Goal: Entertainment & Leisure: Consume media (video, audio)

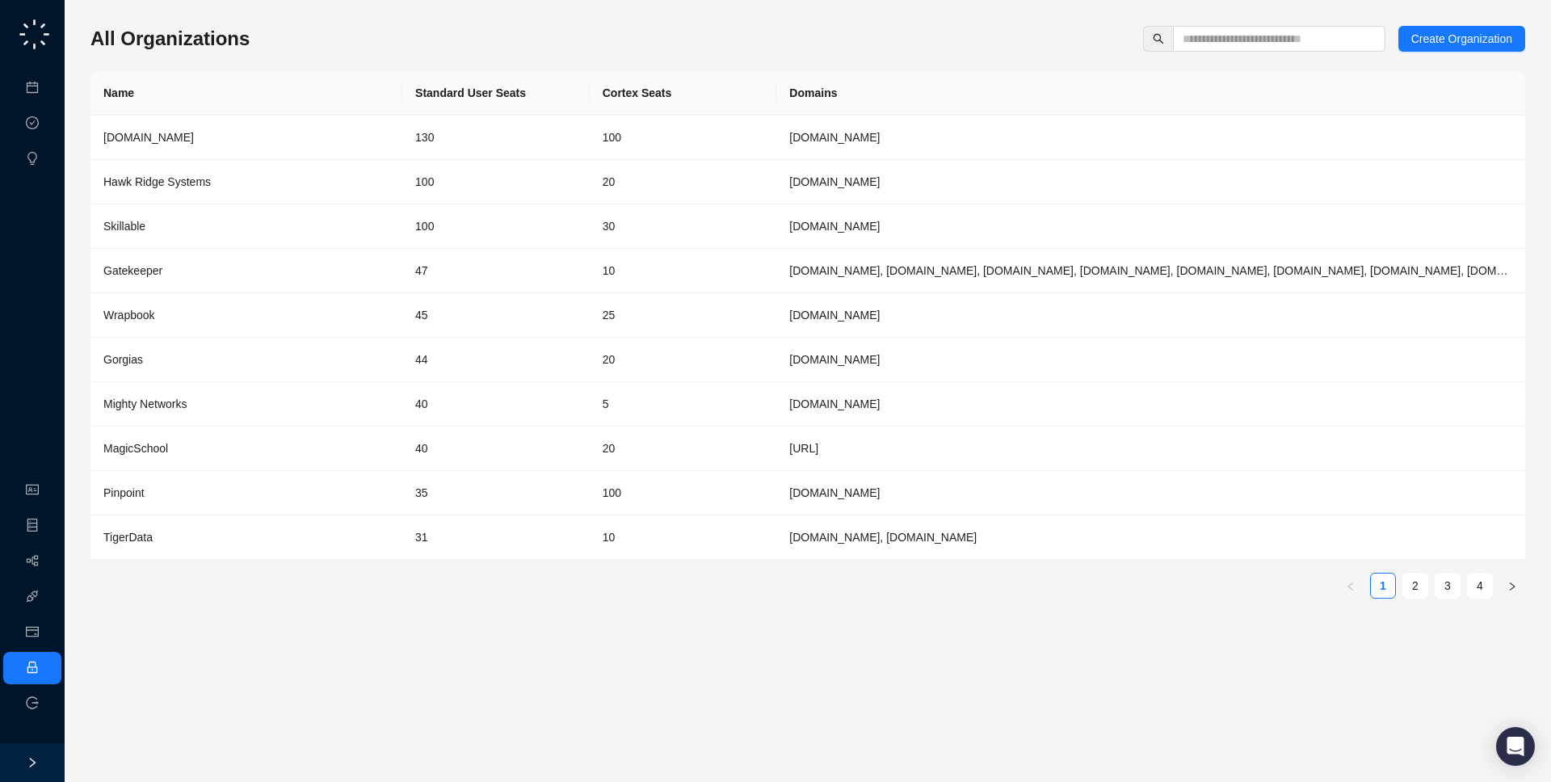
click at [46, 757] on div at bounding box center [32, 762] width 65 height 39
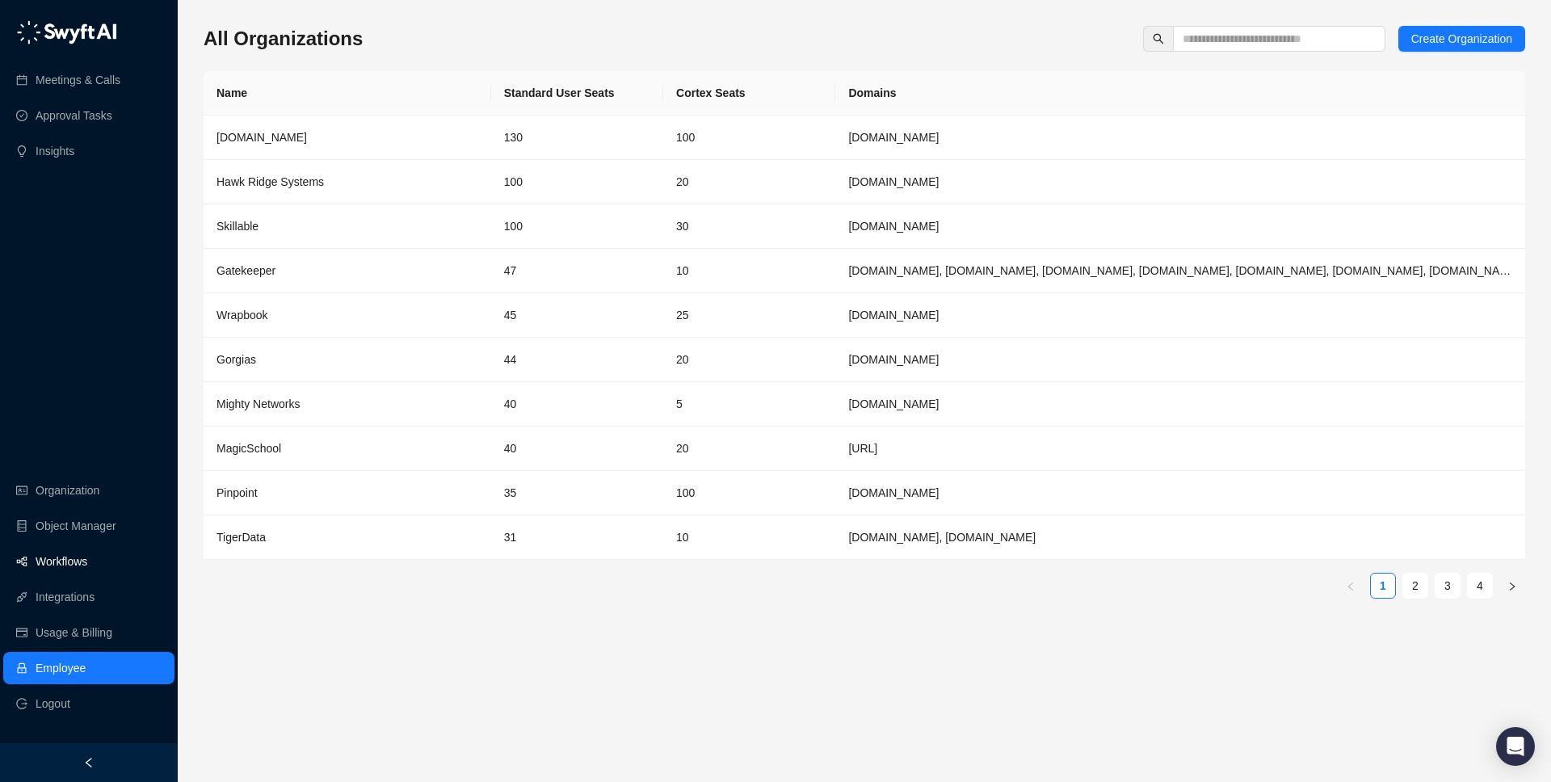
click at [87, 556] on link "Workflows" at bounding box center [62, 561] width 52 height 32
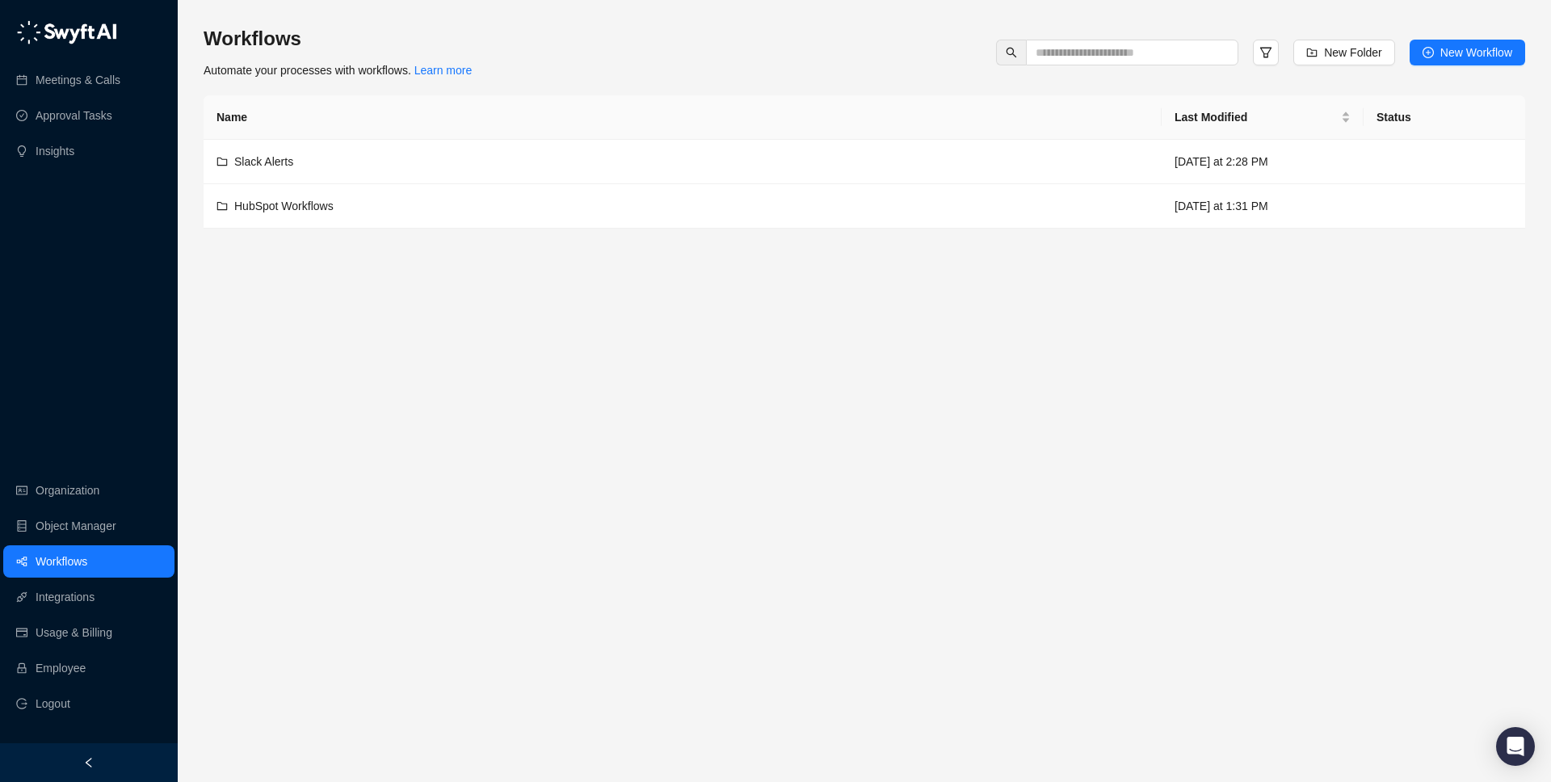
click at [105, 542] on ul "Organization Object Manager Workflows Integrations Usage & Billing Employee Log…" at bounding box center [89, 597] width 178 height 252
click at [106, 534] on link "Object Manager" at bounding box center [76, 526] width 81 height 32
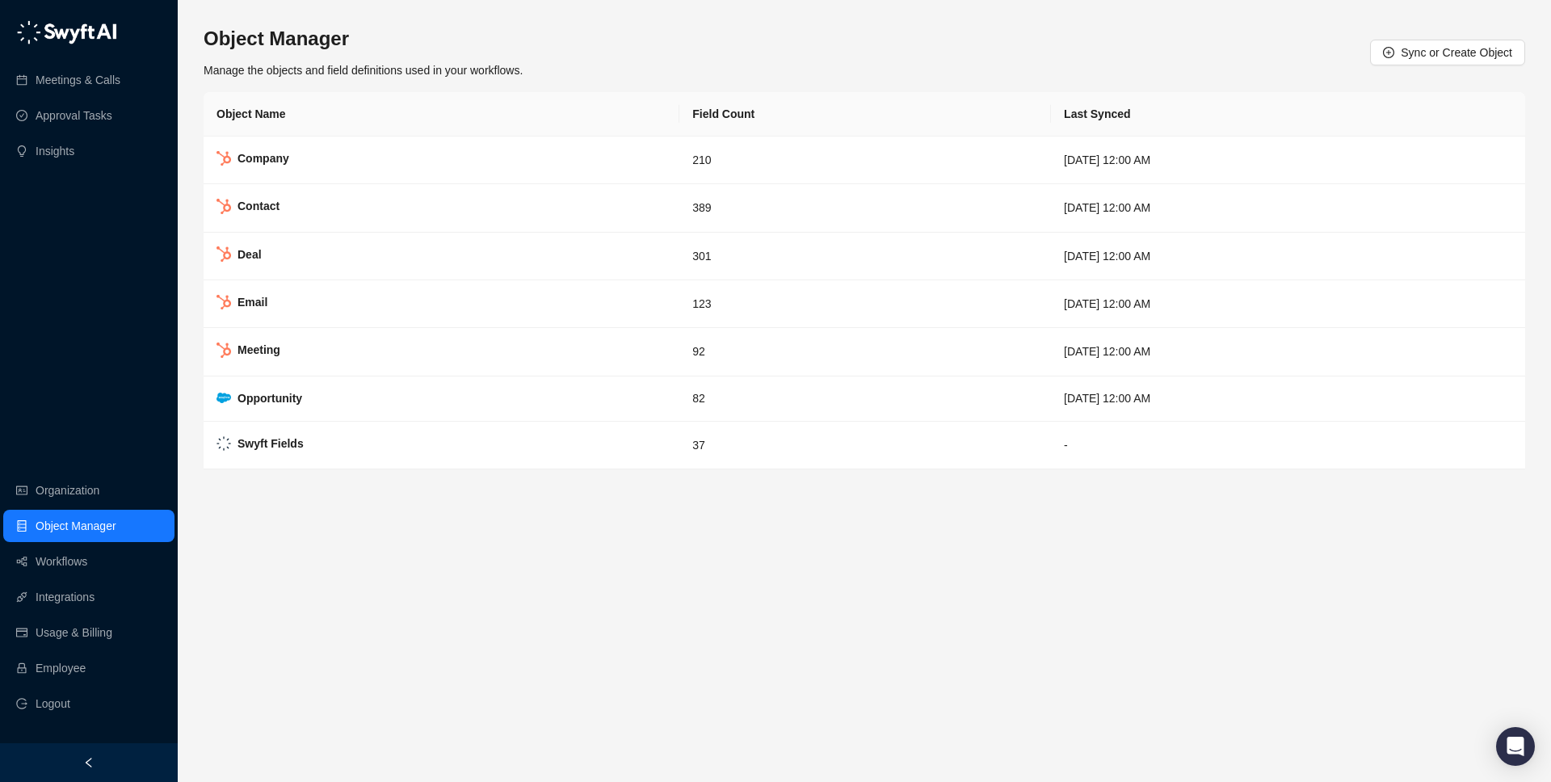
click at [98, 751] on div at bounding box center [89, 762] width 178 height 39
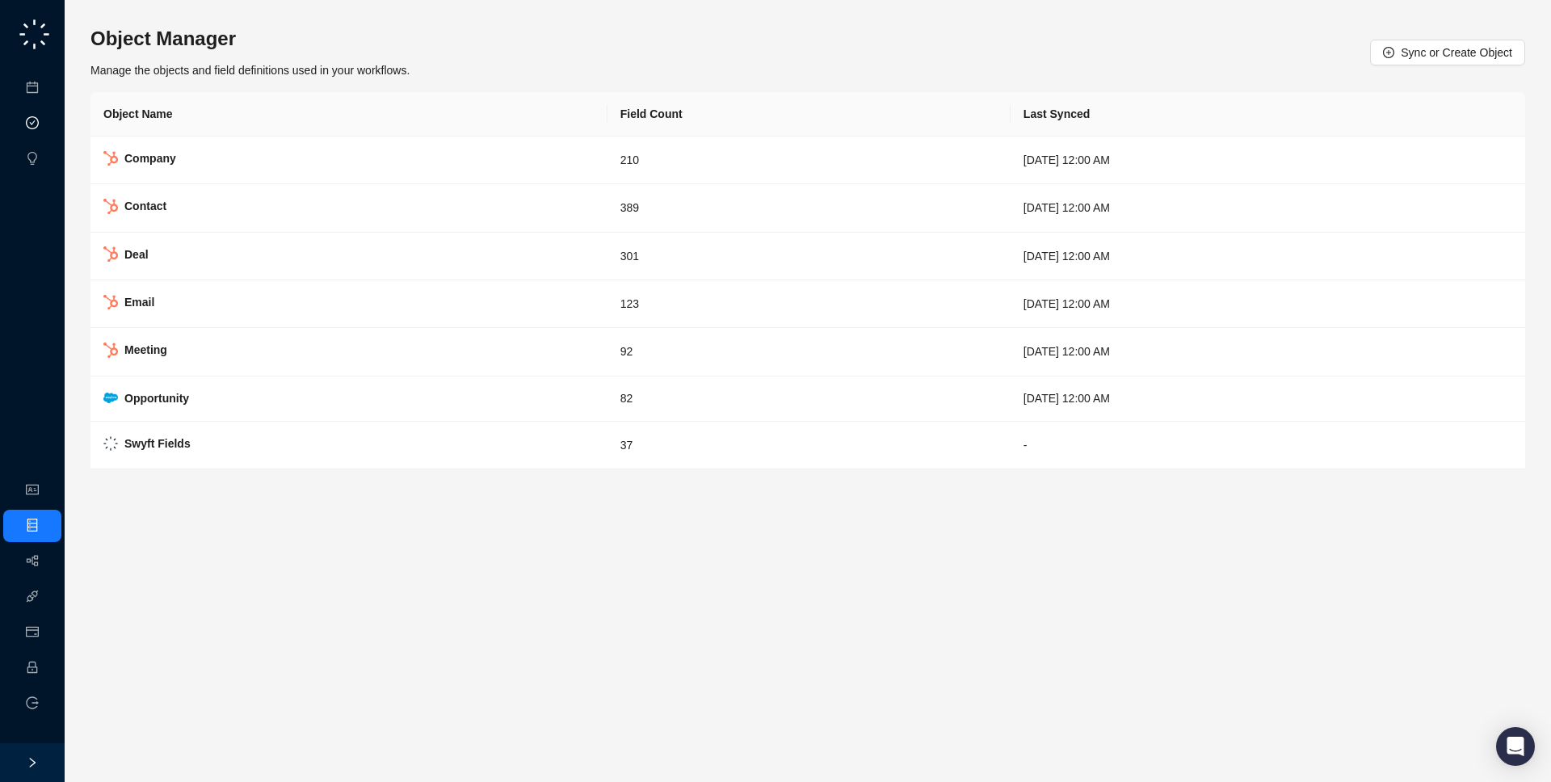
click at [47, 117] on link "Approval Tasks" at bounding box center [85, 123] width 77 height 13
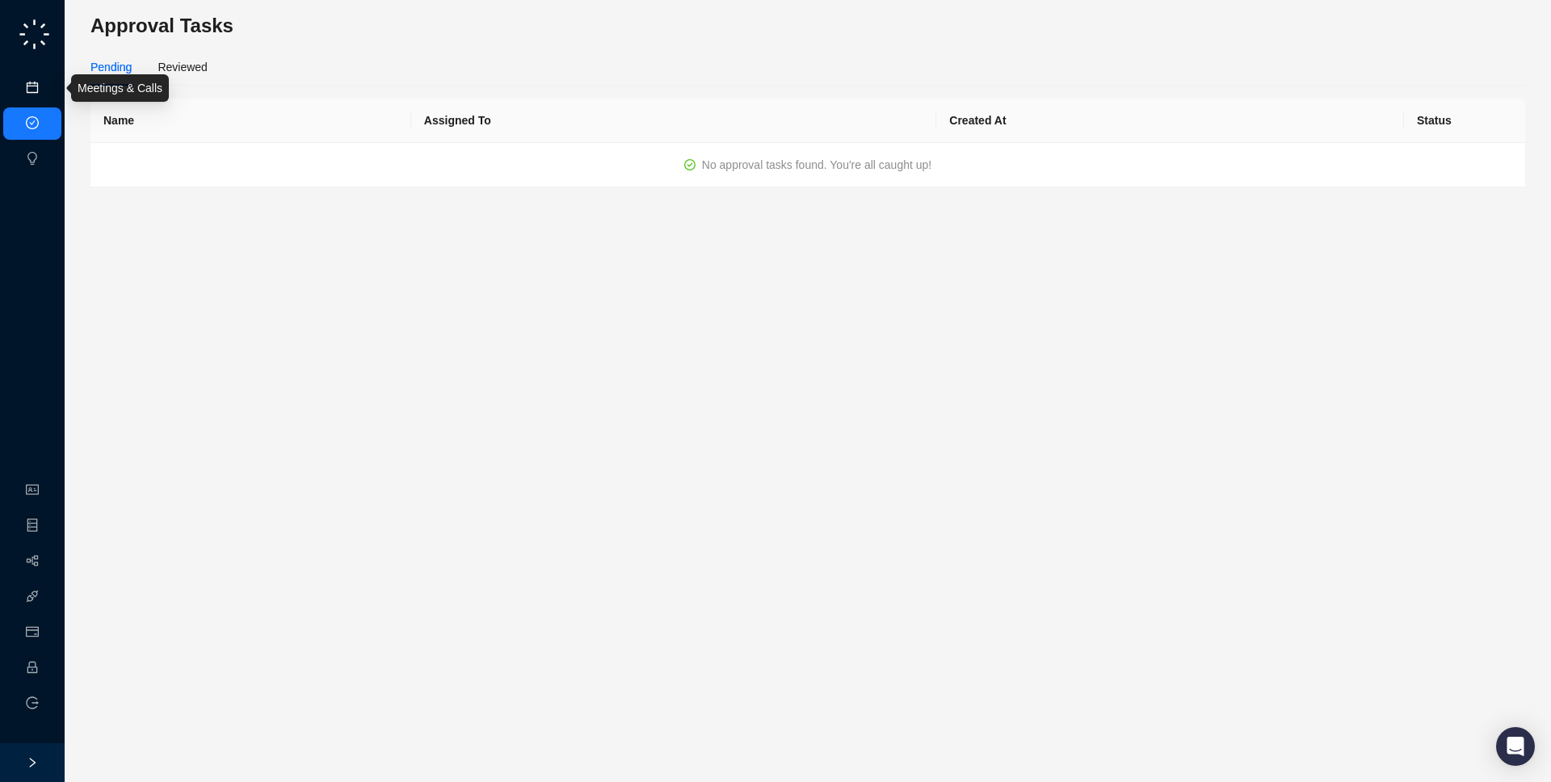
click at [47, 93] on link "Meetings & Calls" at bounding box center [89, 88] width 85 height 13
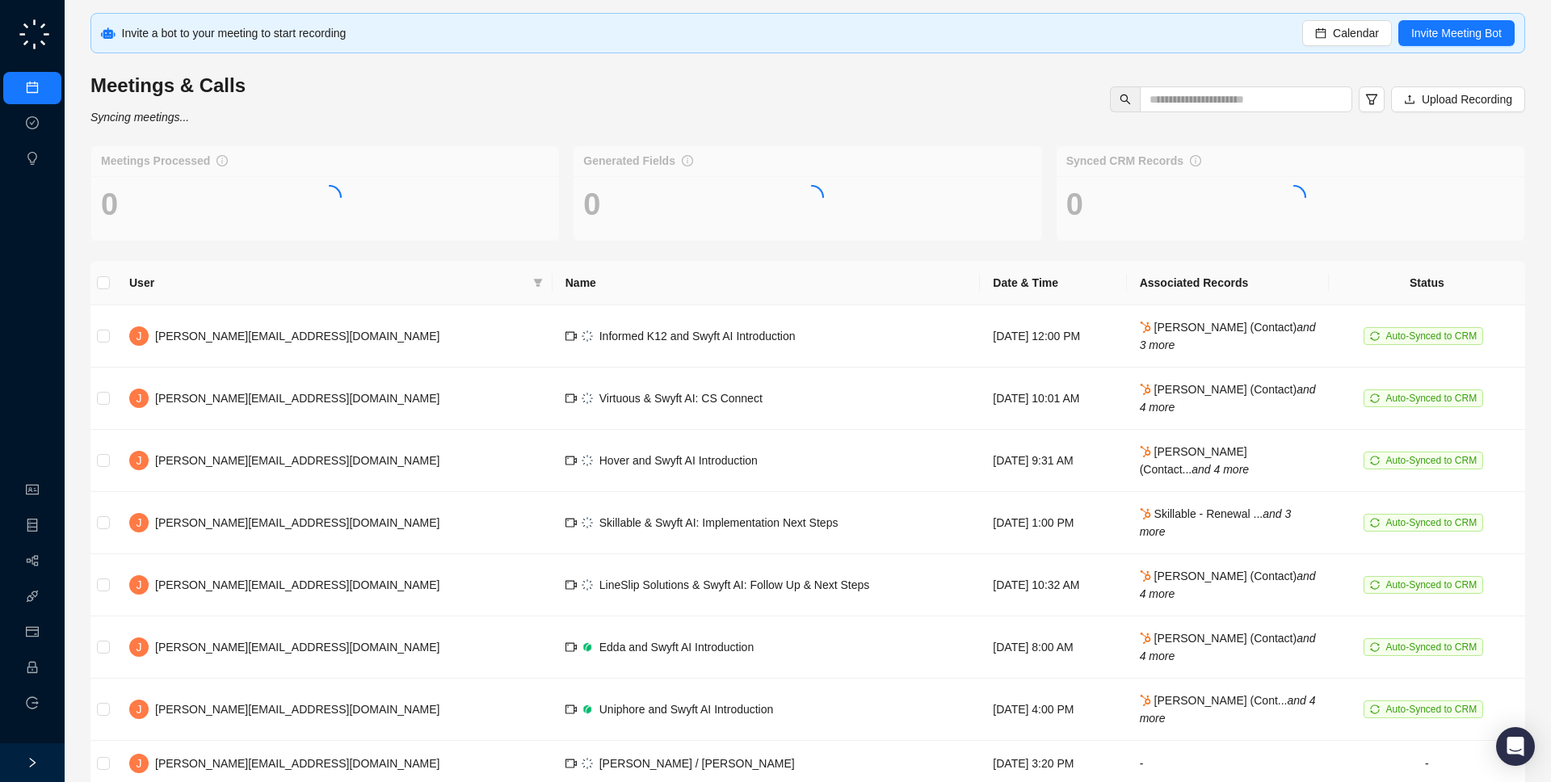
click at [324, 104] on div "Meetings & Calls Syncing meetings... Upload Recording" at bounding box center [808, 99] width 1444 height 53
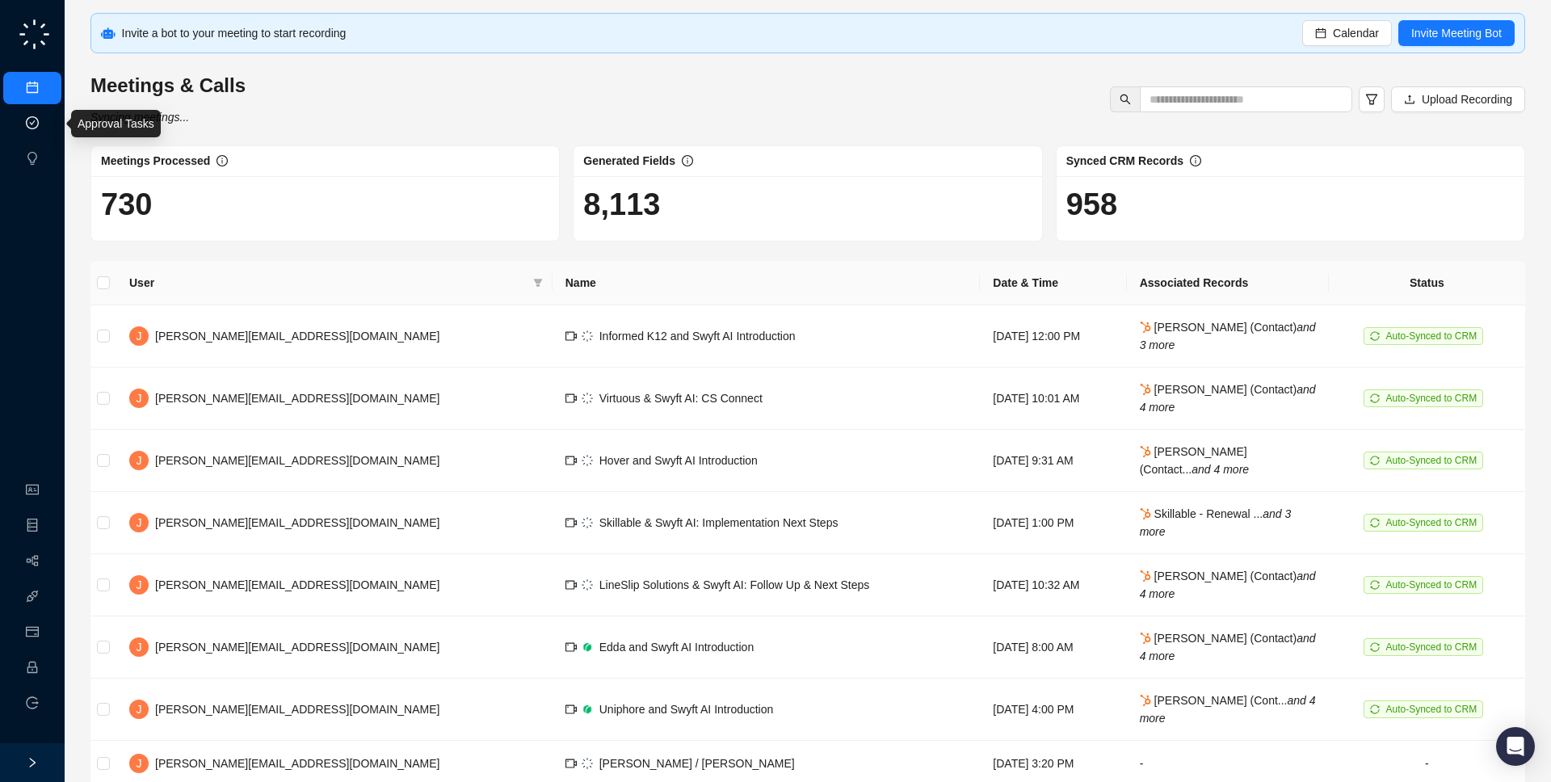
click at [47, 130] on link "Approval Tasks" at bounding box center [85, 123] width 77 height 13
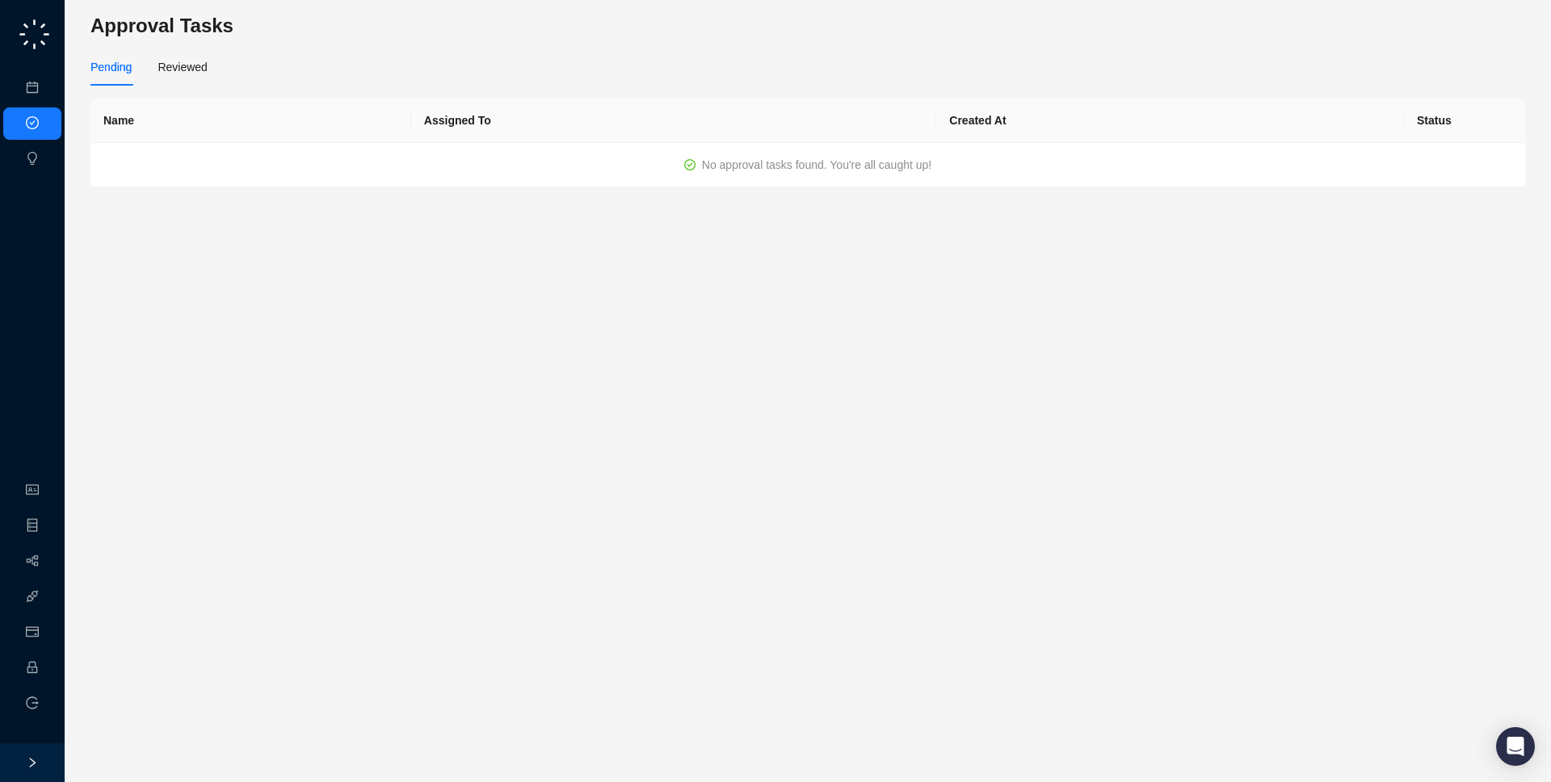
click at [212, 75] on div "Pending Reviewed" at bounding box center [807, 66] width 1435 height 37
click at [191, 69] on div "Reviewed" at bounding box center [182, 67] width 49 height 18
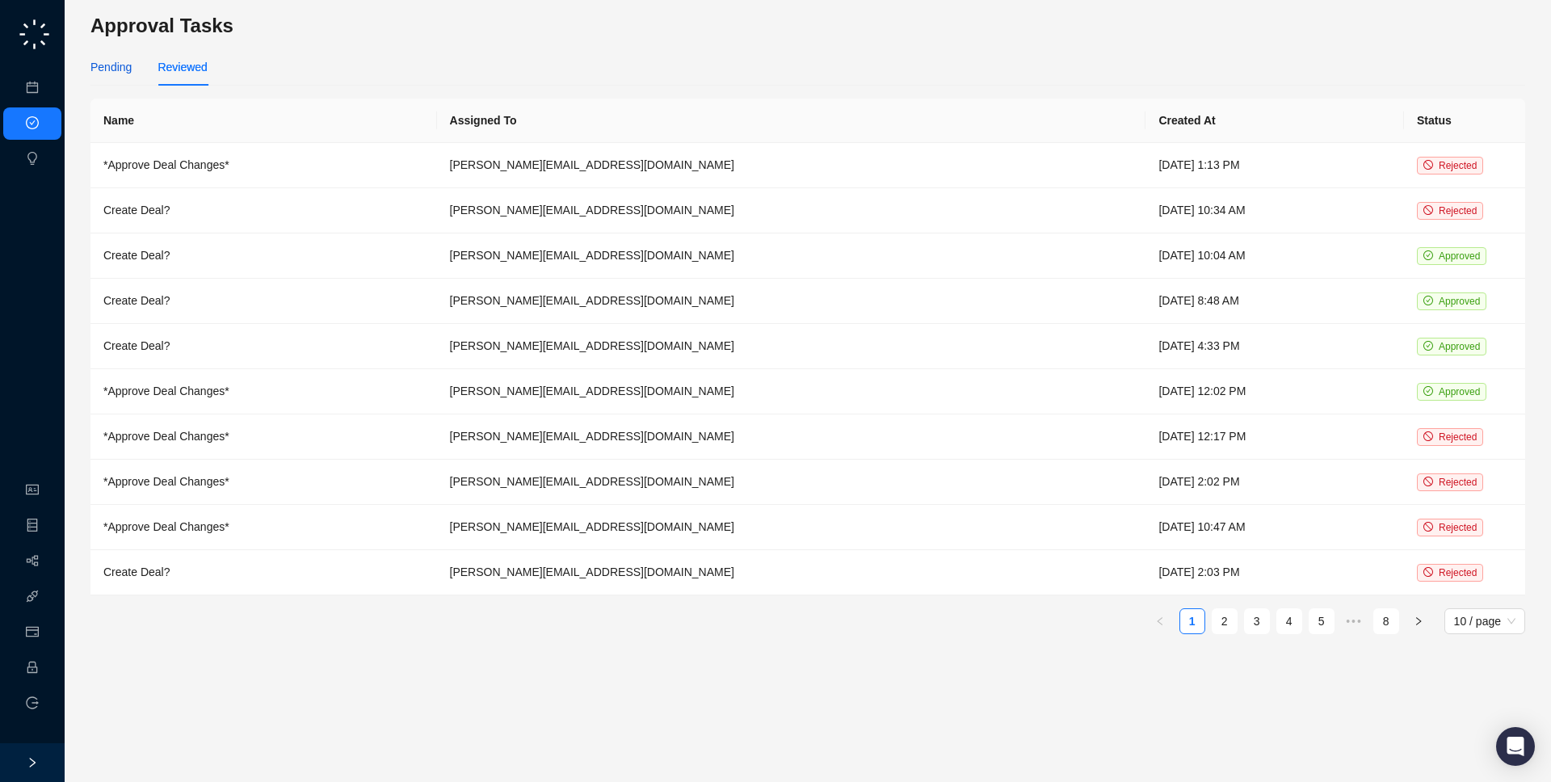
click at [106, 74] on div "Pending" at bounding box center [110, 67] width 41 height 18
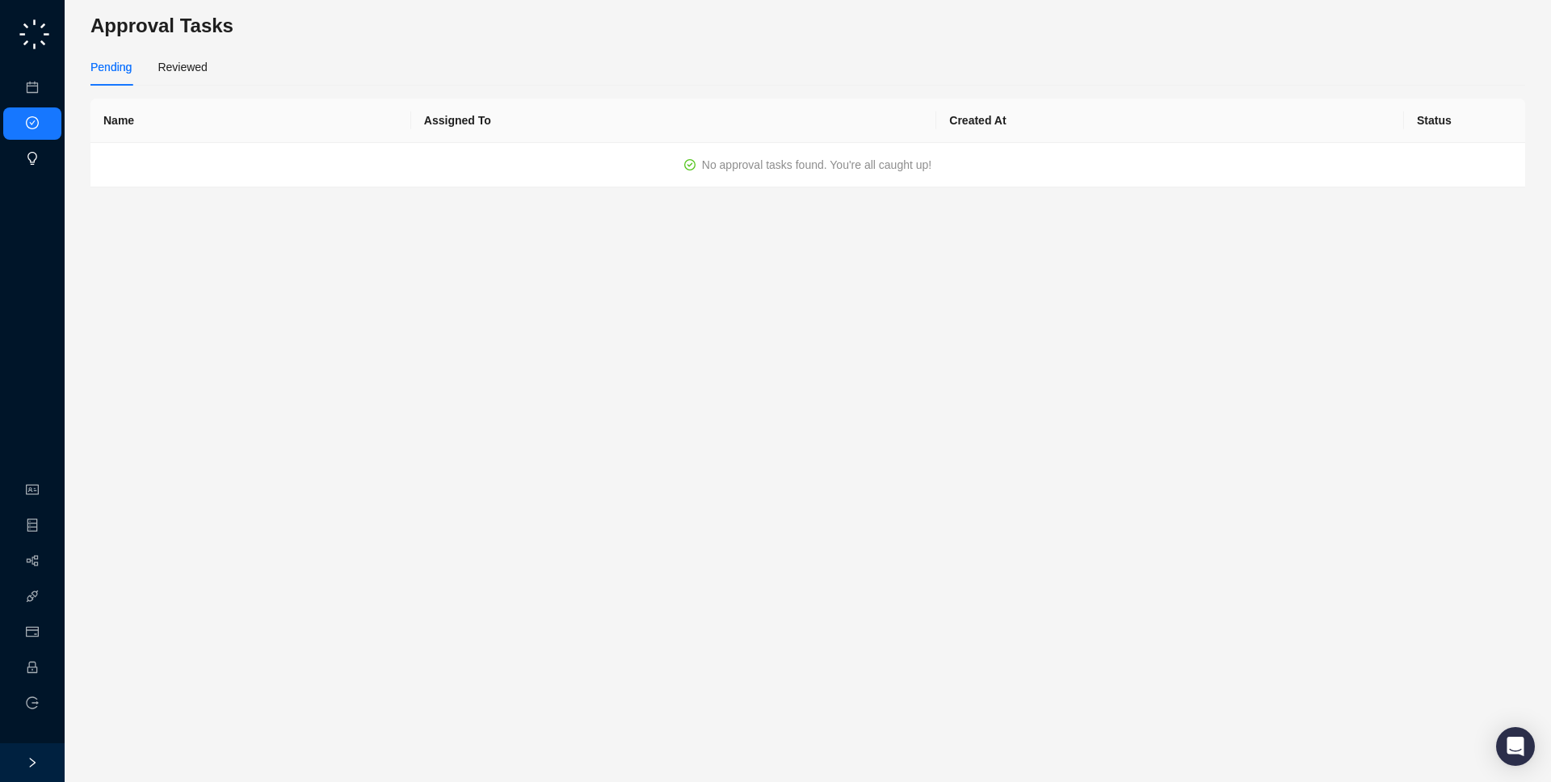
click at [38, 175] on ul "Meetings & Calls Approval Tasks Insights" at bounding box center [32, 124] width 65 height 110
click at [47, 164] on link "Insights" at bounding box center [66, 159] width 39 height 13
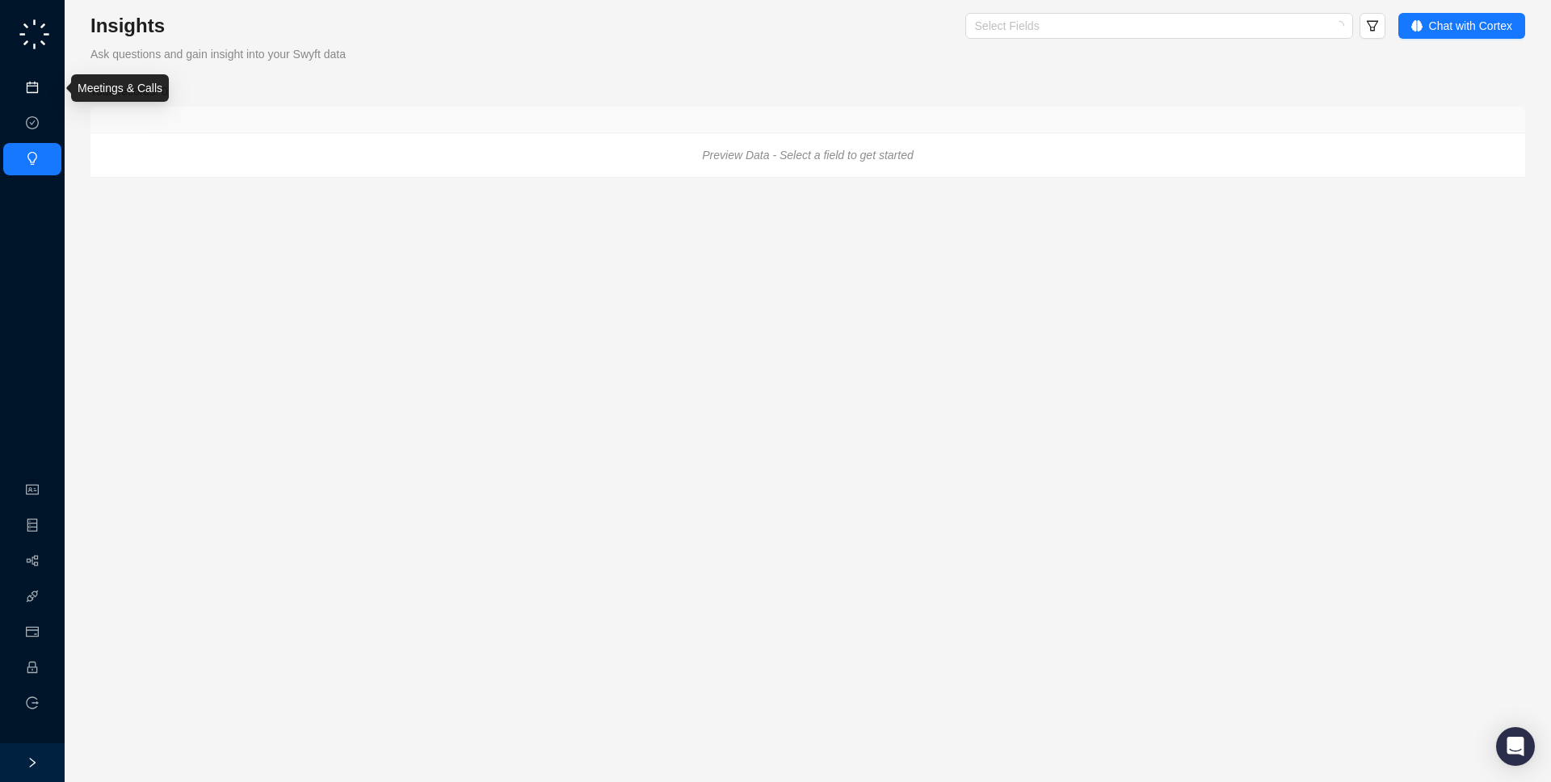
click at [47, 90] on link "Meetings & Calls" at bounding box center [89, 88] width 85 height 13
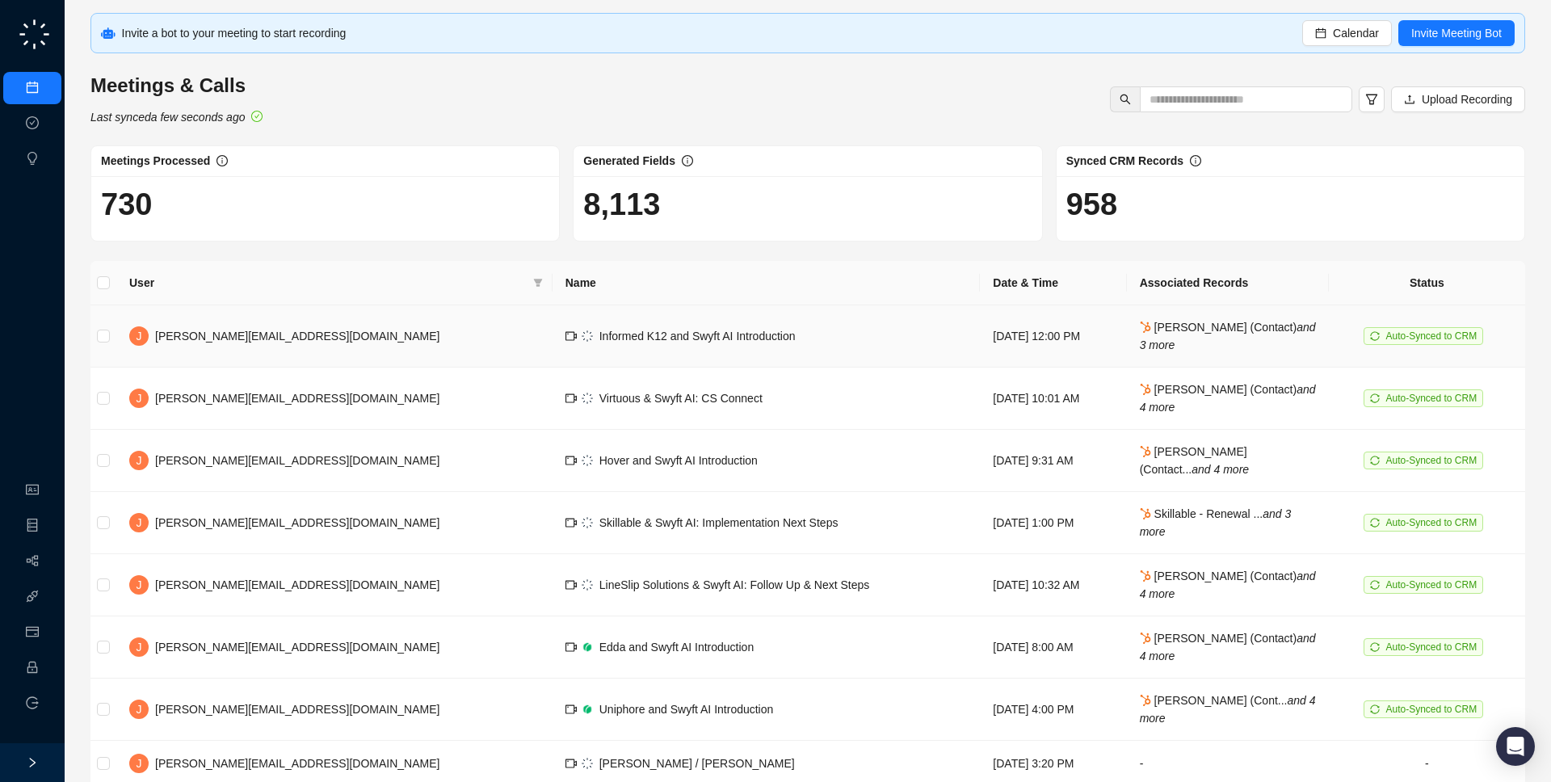
click at [688, 313] on td "Informed K12 and Swyft AI Introduction" at bounding box center [767, 336] width 428 height 62
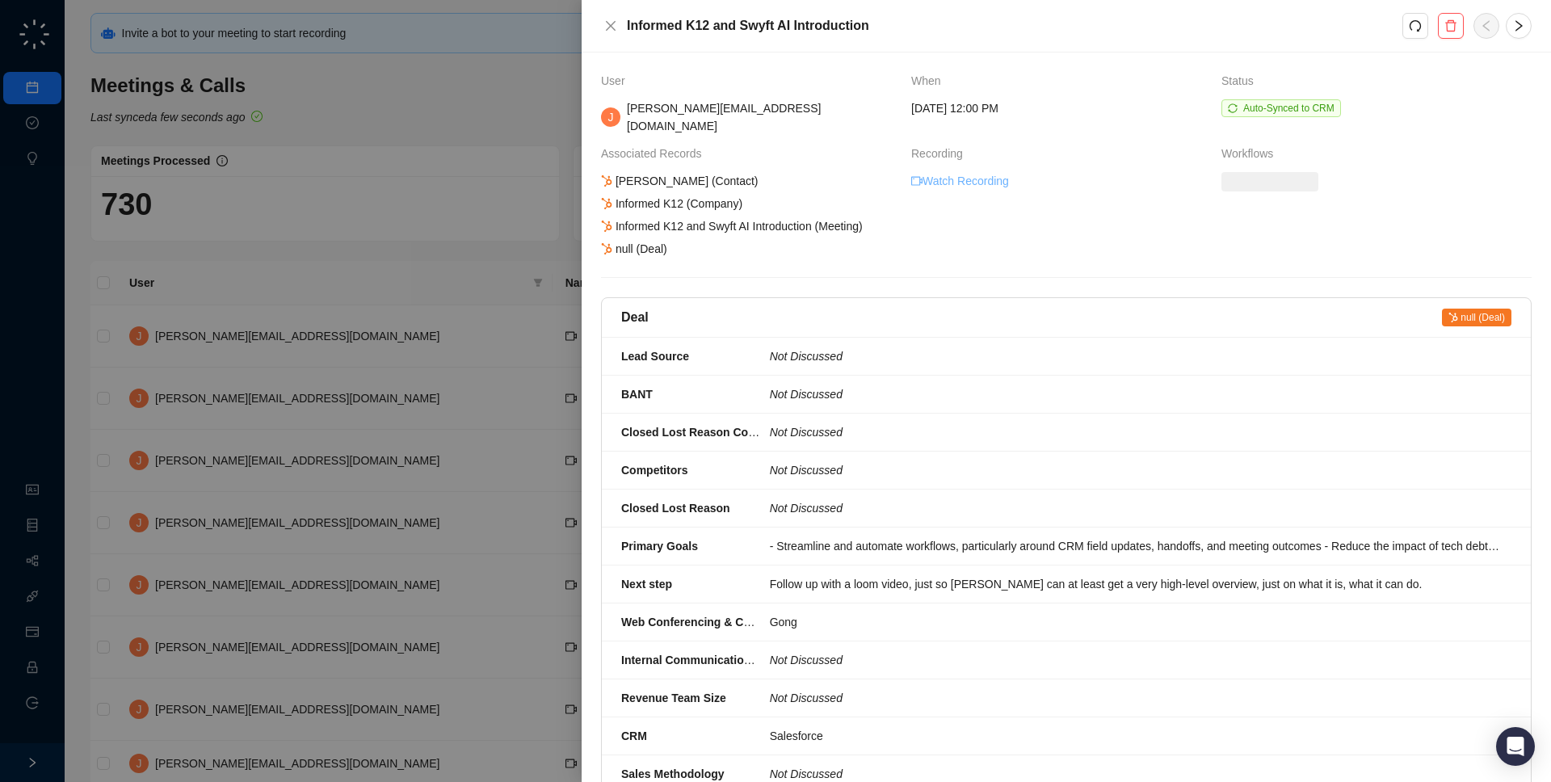
click at [954, 172] on link "Watch Recording" at bounding box center [960, 181] width 98 height 18
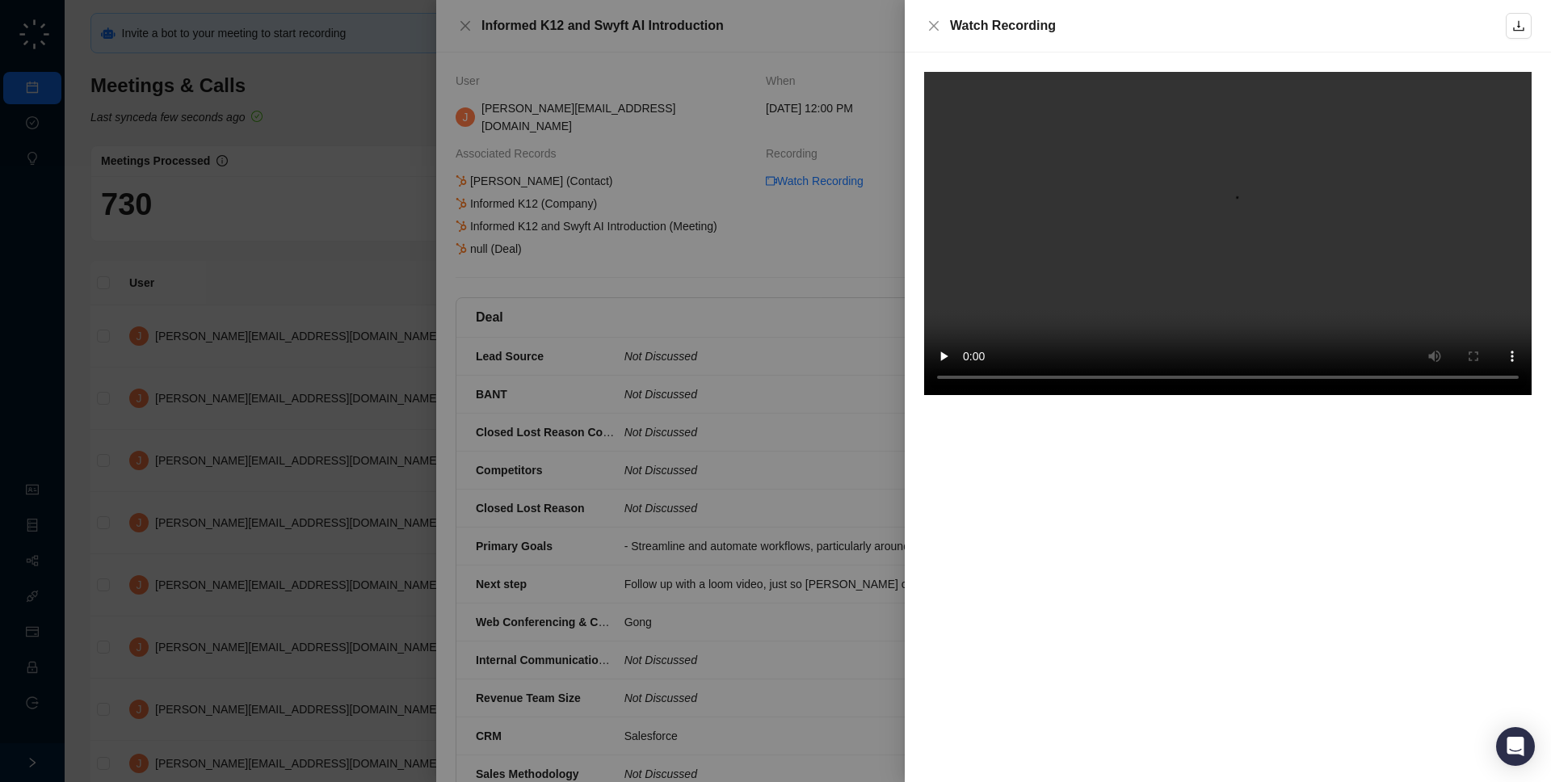
click at [648, 212] on div at bounding box center [775, 391] width 1551 height 782
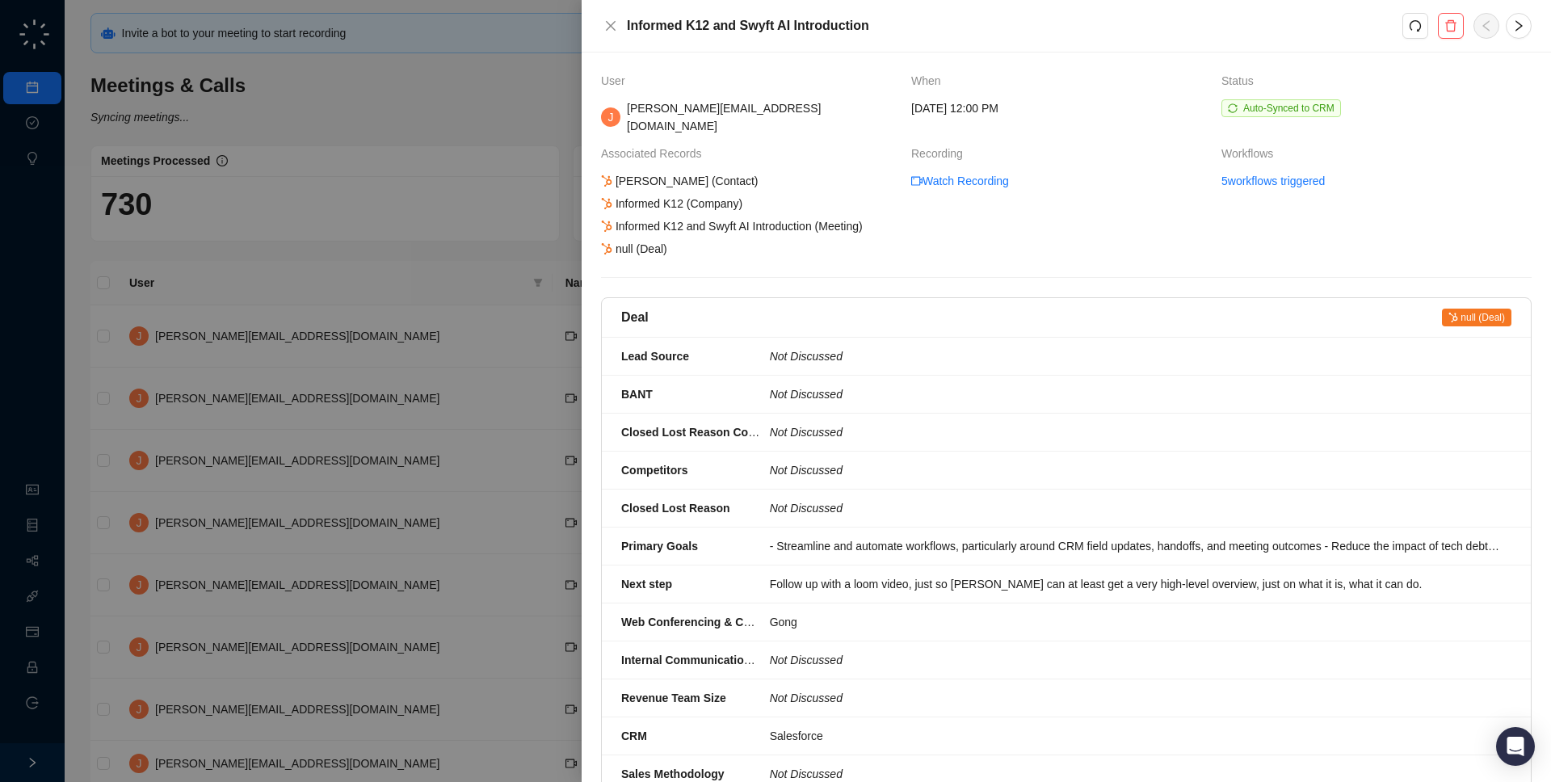
click at [365, 230] on div at bounding box center [775, 391] width 1551 height 782
